Goal: Information Seeking & Learning: Learn about a topic

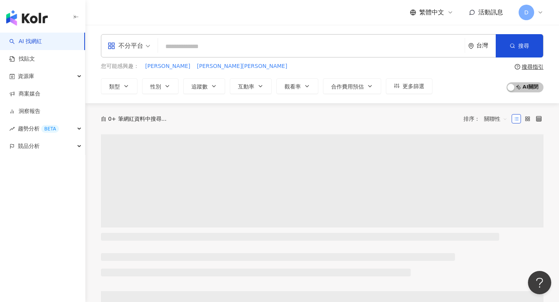
click at [434, 9] on span "繁體中文" at bounding box center [431, 12] width 25 height 9
click at [430, 52] on div "English" at bounding box center [435, 51] width 39 height 14
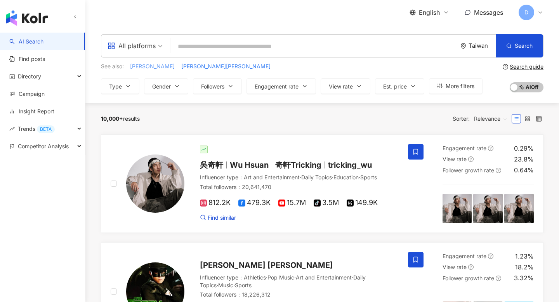
click at [151, 67] on span "[PERSON_NAME]" at bounding box center [152, 66] width 45 height 8
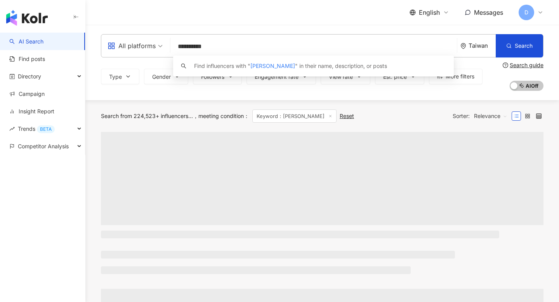
drag, startPoint x: 228, startPoint y: 49, endPoint x: 136, endPoint y: 49, distance: 92.0
click at [136, 49] on div "**********" at bounding box center [322, 45] width 442 height 23
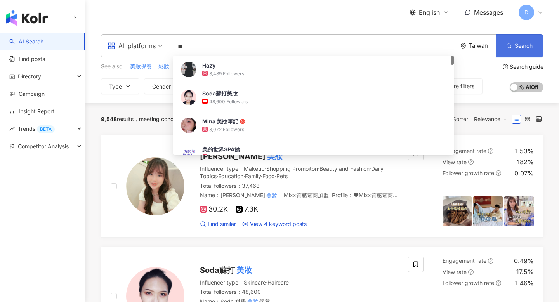
type input "**"
click at [520, 45] on span "Search" at bounding box center [524, 46] width 18 height 6
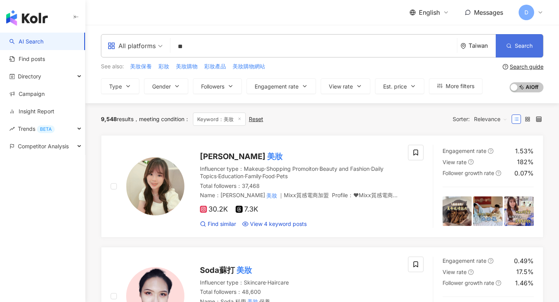
click at [518, 45] on span "Search" at bounding box center [524, 46] width 18 height 6
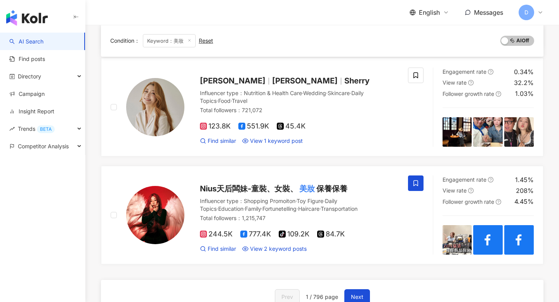
scroll to position [1307, 0]
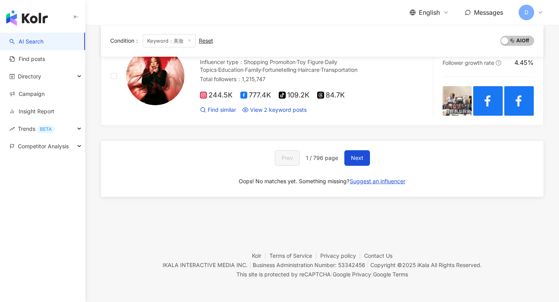
click at [440, 11] on div "English" at bounding box center [429, 12] width 40 height 9
click at [431, 31] on div "繁體中文" at bounding box center [433, 31] width 39 height 14
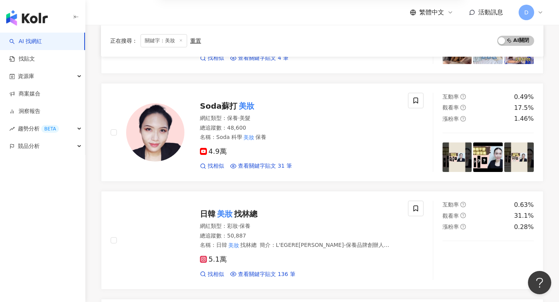
scroll to position [0, 0]
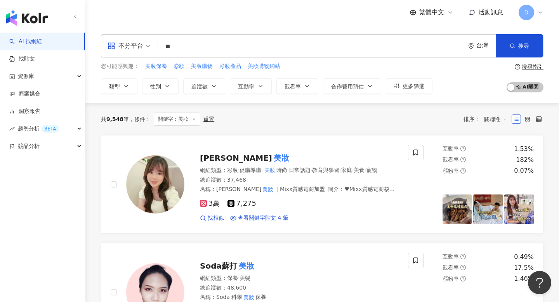
click at [477, 38] on div "台灣" at bounding box center [482, 46] width 28 height 23
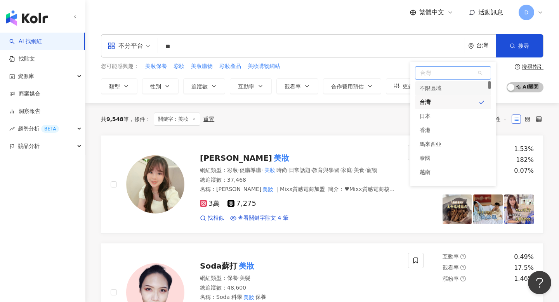
click at [452, 88] on div "不限區域" at bounding box center [453, 88] width 76 height 14
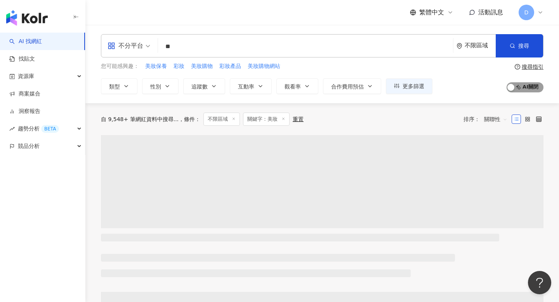
click at [525, 87] on span "AI 開啟 AI 關閉" at bounding box center [524, 87] width 37 height 10
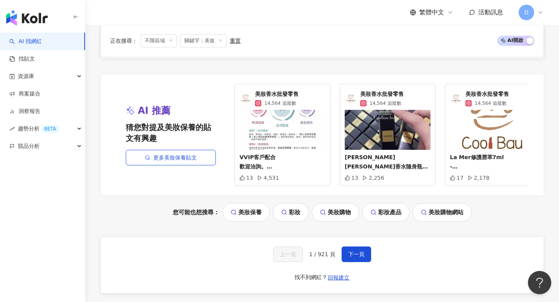
scroll to position [1399, 0]
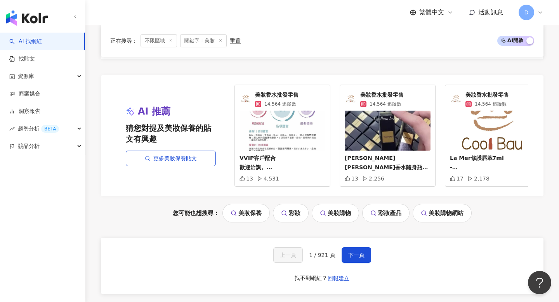
click at [443, 13] on span "繁體中文" at bounding box center [431, 12] width 25 height 9
click at [429, 45] on div "English" at bounding box center [435, 51] width 39 height 14
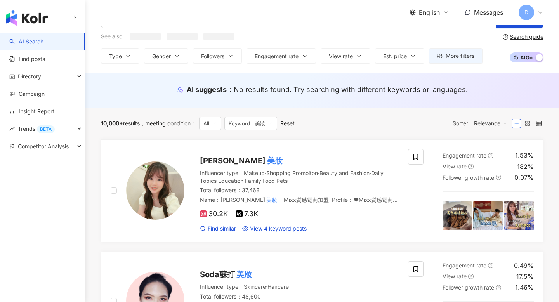
scroll to position [0, 0]
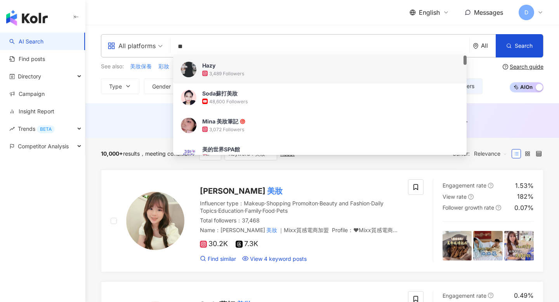
click at [215, 45] on input "**" at bounding box center [319, 46] width 293 height 15
click at [220, 20] on div "English Messages D" at bounding box center [322, 12] width 442 height 25
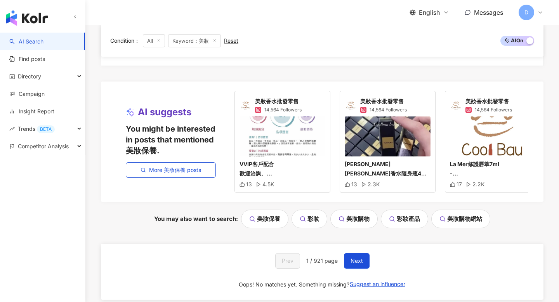
scroll to position [1418, 0]
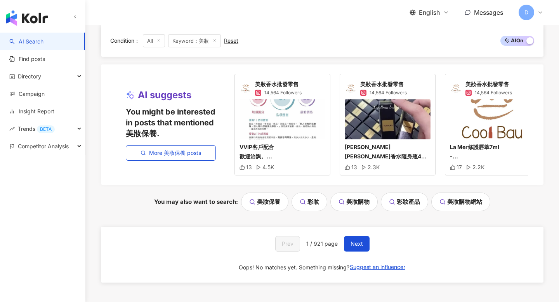
click at [531, 17] on span "D" at bounding box center [526, 13] width 16 height 16
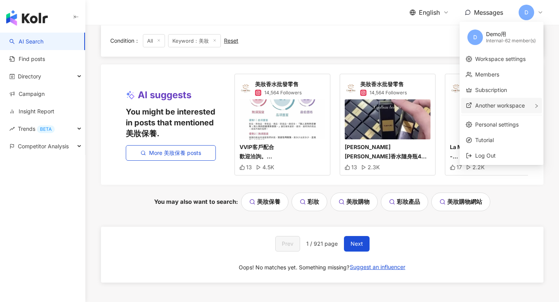
click at [495, 104] on span "Another workspace" at bounding box center [500, 105] width 50 height 7
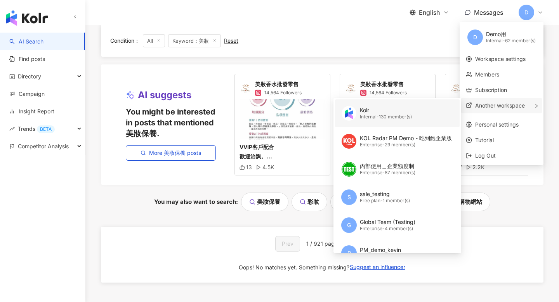
click at [388, 120] on div "Kolr Internal - 130 member(s)" at bounding box center [386, 114] width 52 height 16
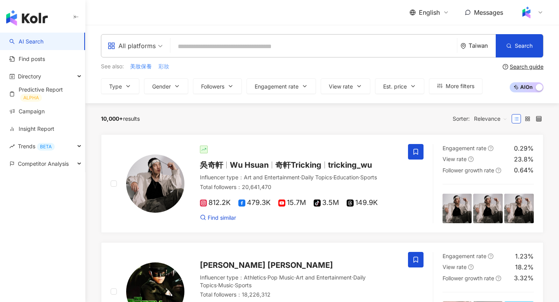
click at [165, 67] on span "彩妝" at bounding box center [163, 66] width 11 height 8
type input "**"
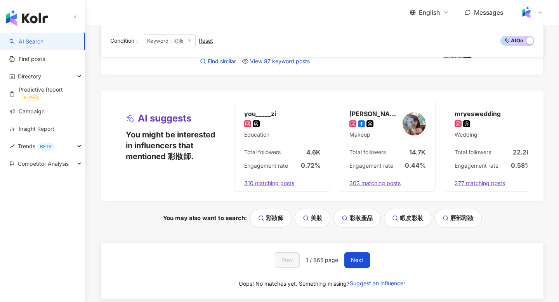
scroll to position [1440, 0]
